Goal: Transaction & Acquisition: Subscribe to service/newsletter

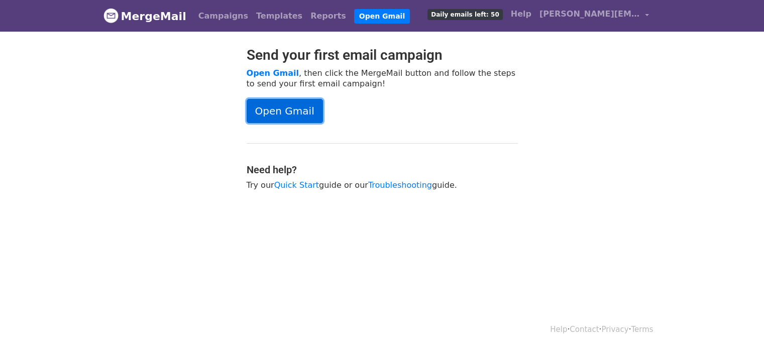
click at [288, 101] on link "Open Gmail" at bounding box center [285, 111] width 76 height 24
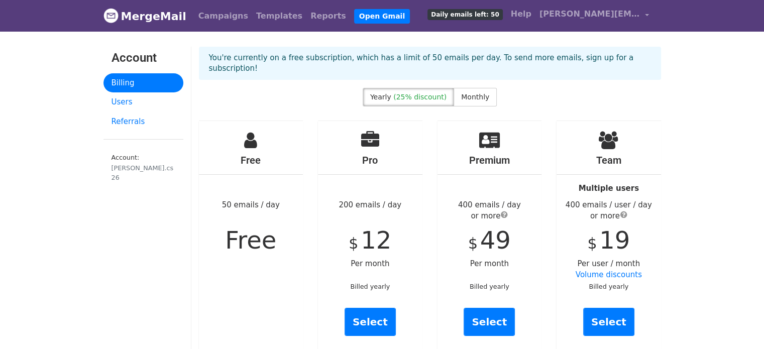
drag, startPoint x: 225, startPoint y: 188, endPoint x: 281, endPoint y: 190, distance: 55.8
click at [281, 190] on div "Free 50 emails / day Free" at bounding box center [251, 238] width 104 height 234
drag, startPoint x: 337, startPoint y: 183, endPoint x: 413, endPoint y: 196, distance: 76.8
click at [413, 196] on div "Pro 200 emails / day $ 12 Per month Billed yearly Select" at bounding box center [370, 237] width 104 height 233
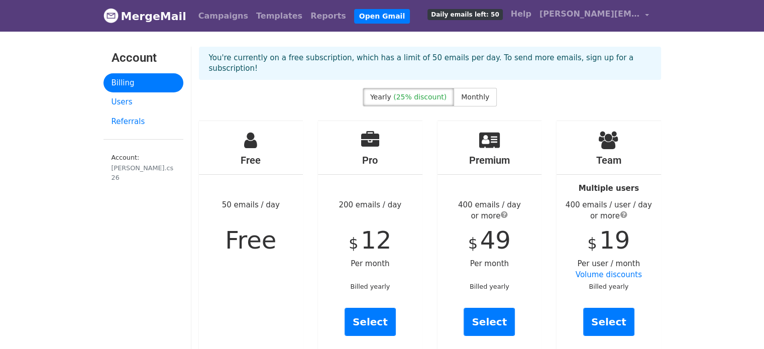
click at [413, 196] on div "Pro 200 emails / day $ 12 Per month Billed yearly Select" at bounding box center [370, 237] width 104 height 233
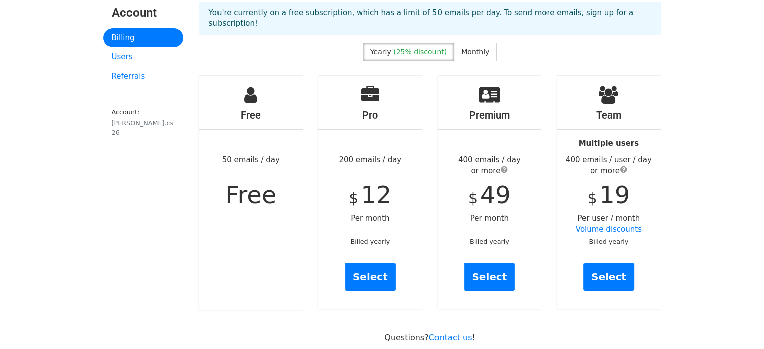
scroll to position [52, 0]
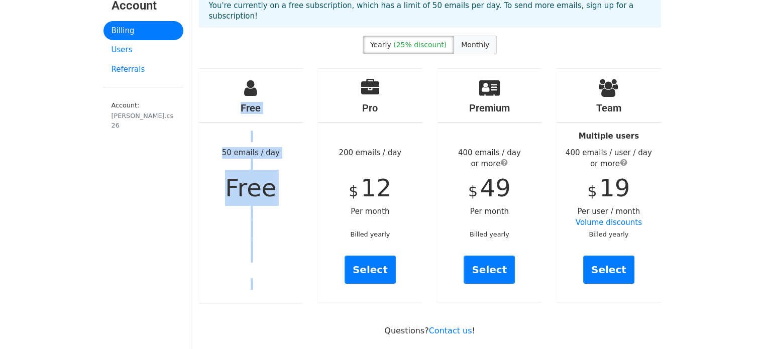
drag, startPoint x: 376, startPoint y: 80, endPoint x: 455, endPoint y: 30, distance: 94.3
click at [455, 36] on label "Monthly" at bounding box center [474, 45] width 43 height 19
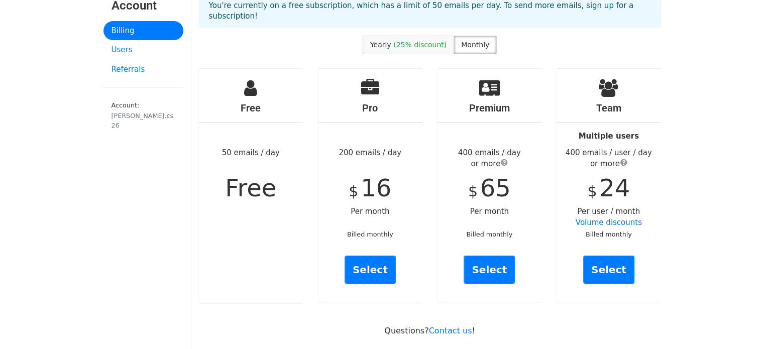
click at [409, 41] on span "(25% discount)" at bounding box center [419, 45] width 53 height 8
click at [401, 137] on div "Pro 200 emails / day $ 12 Per month Billed yearly Select" at bounding box center [370, 185] width 104 height 233
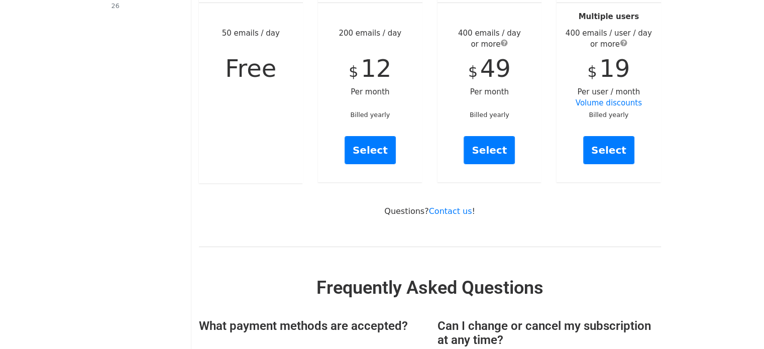
scroll to position [142, 0]
